Goal: Task Accomplishment & Management: Manage account settings

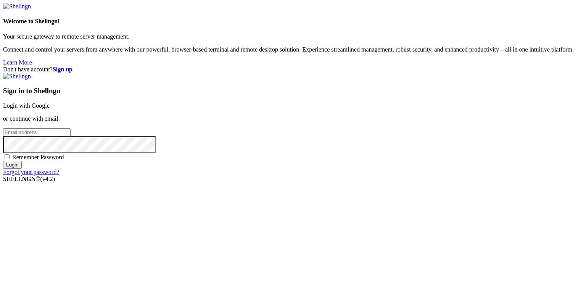
click at [71, 136] on input "email" at bounding box center [36, 132] width 67 height 8
type input "[EMAIL_ADDRESS][DOMAIN_NAME]"
click at [64, 160] on span "Remember Password" at bounding box center [38, 157] width 52 height 6
click at [10, 159] on input "Remember Password" at bounding box center [7, 156] width 5 height 5
checkbox input "true"
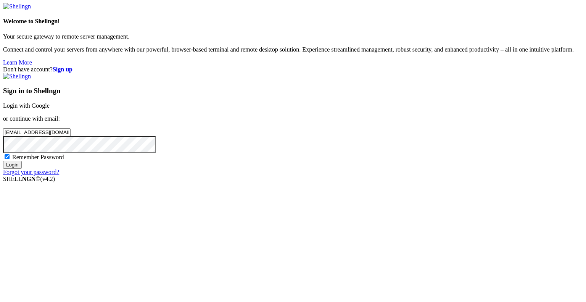
click at [22, 169] on input "Login" at bounding box center [12, 165] width 19 height 8
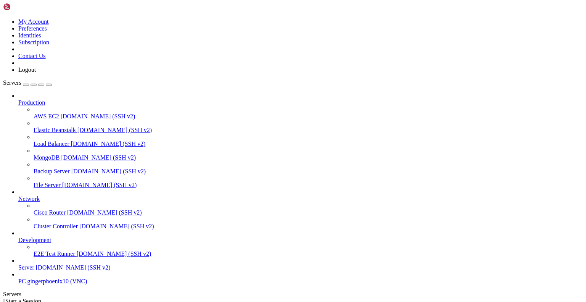
scroll to position [26, 0]
click at [26, 279] on span "PC" at bounding box center [22, 281] width 8 height 6
